Goal: Find specific page/section: Find specific page/section

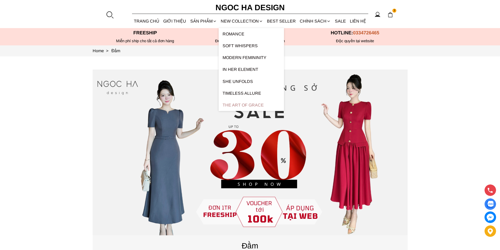
click at [251, 102] on link "The Art Of Grace" at bounding box center [251, 105] width 65 height 12
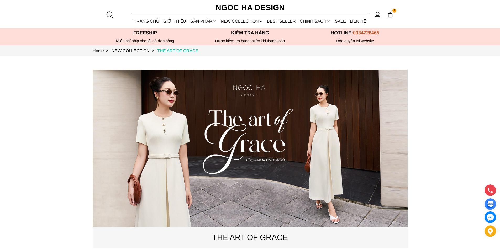
copy link "THE ART OF GRACE"
drag, startPoint x: 210, startPoint y: 50, endPoint x: 160, endPoint y: 51, distance: 50.2
click at [160, 51] on section "Home > NEW COLLECTION > THE ART OF GRACE" at bounding box center [250, 50] width 500 height 11
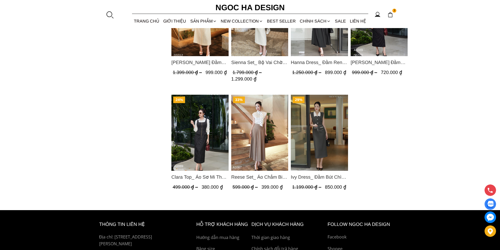
scroll to position [456, 0]
